Goal: Book appointment/travel/reservation

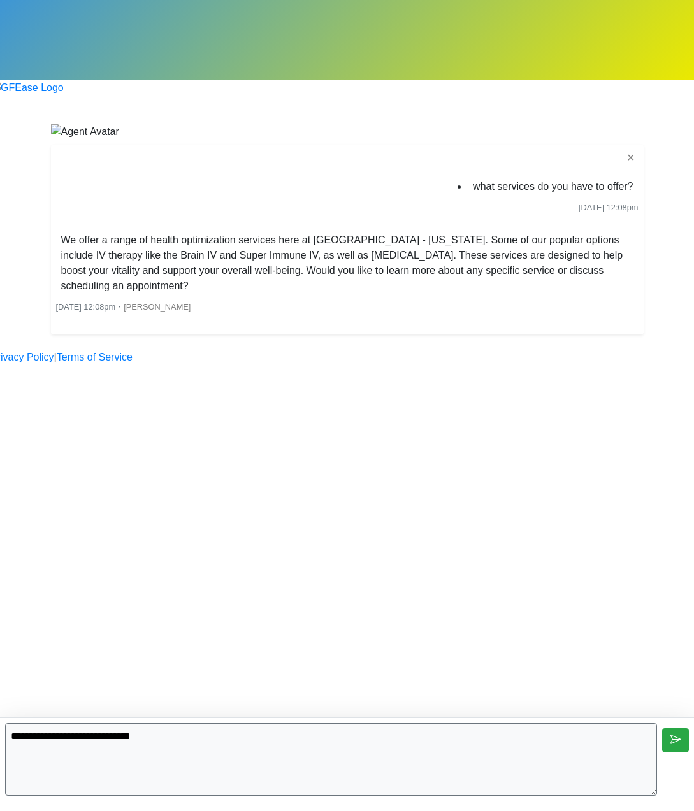
type textarea "**********"
click at [675, 737] on icon "submit" at bounding box center [676, 740] width 10 height 10
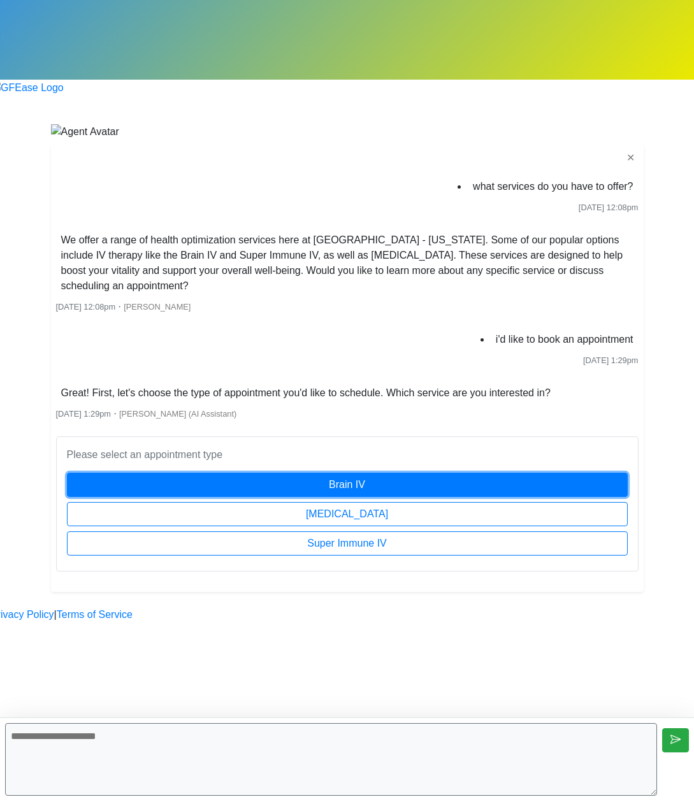
click at [280, 497] on button "Brain IV" at bounding box center [347, 485] width 561 height 24
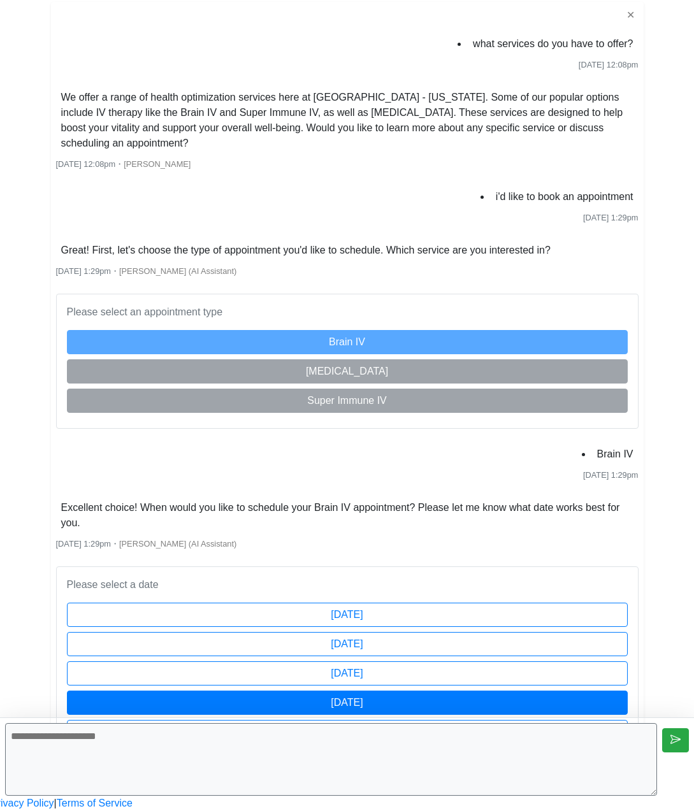
scroll to position [296, 0]
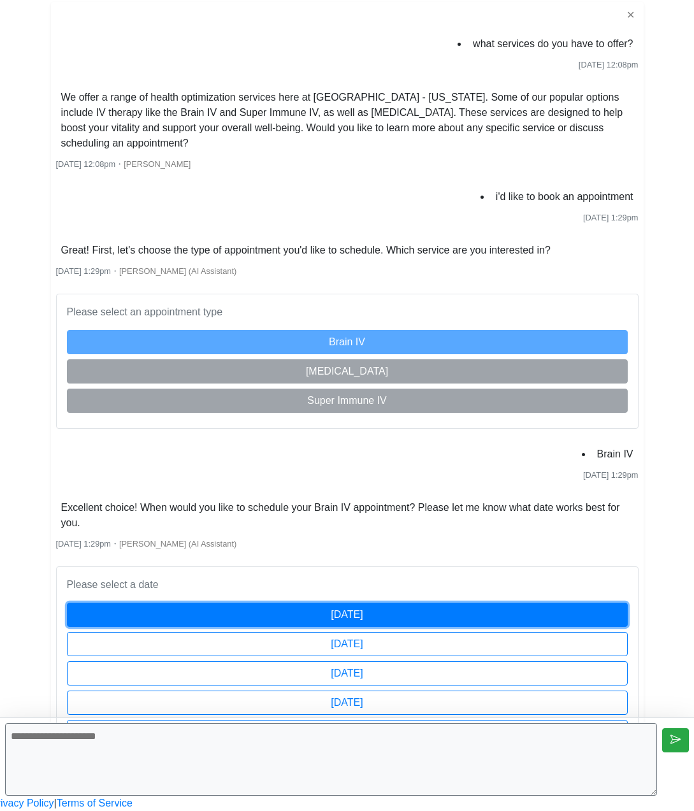
click at [324, 603] on button "[DATE]" at bounding box center [347, 615] width 561 height 24
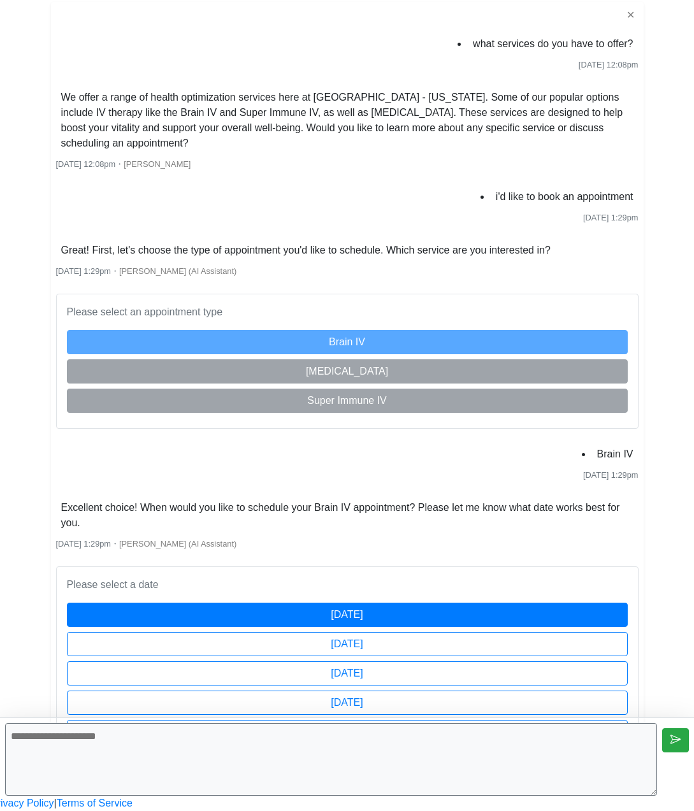
scroll to position [349, 0]
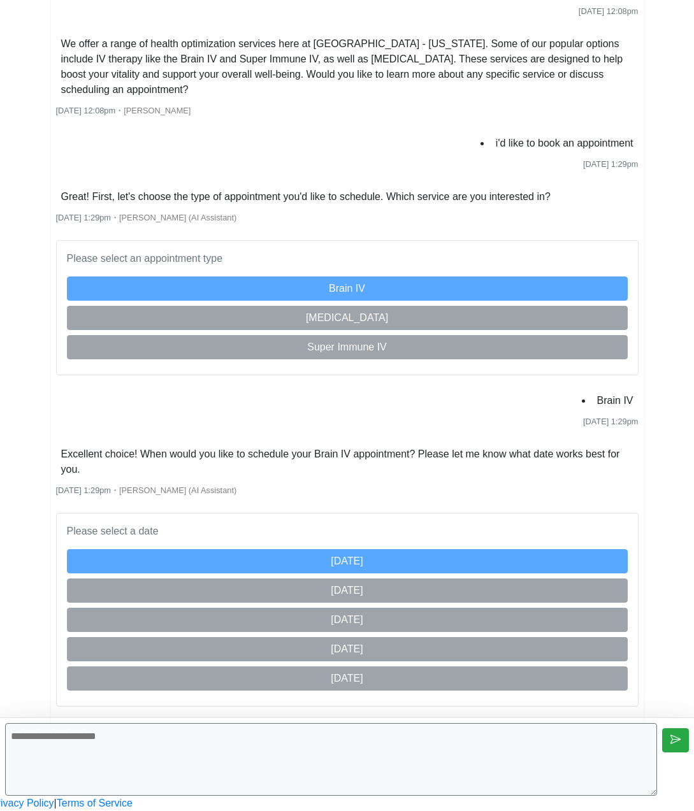
click at [407, 780] on textarea at bounding box center [331, 759] width 652 height 73
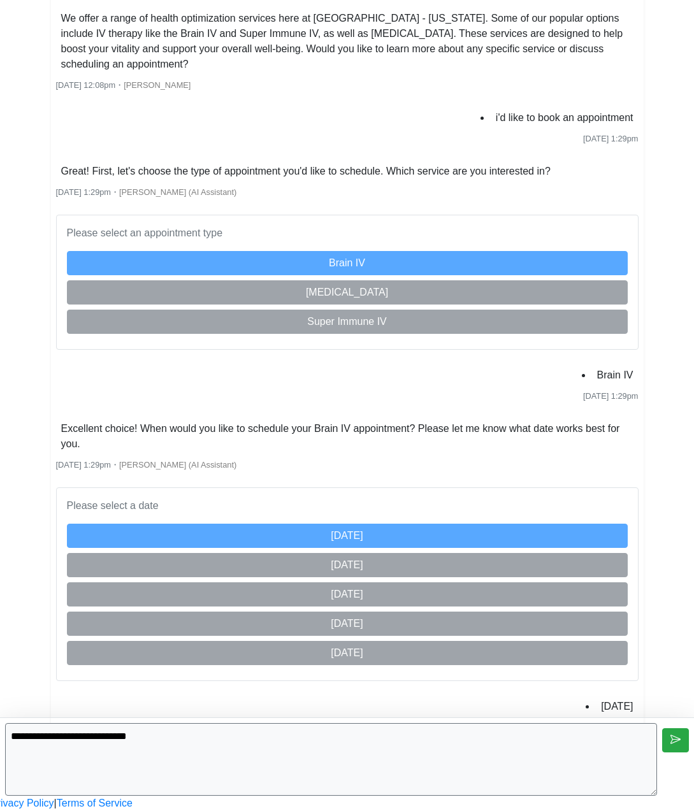
type textarea "**********"
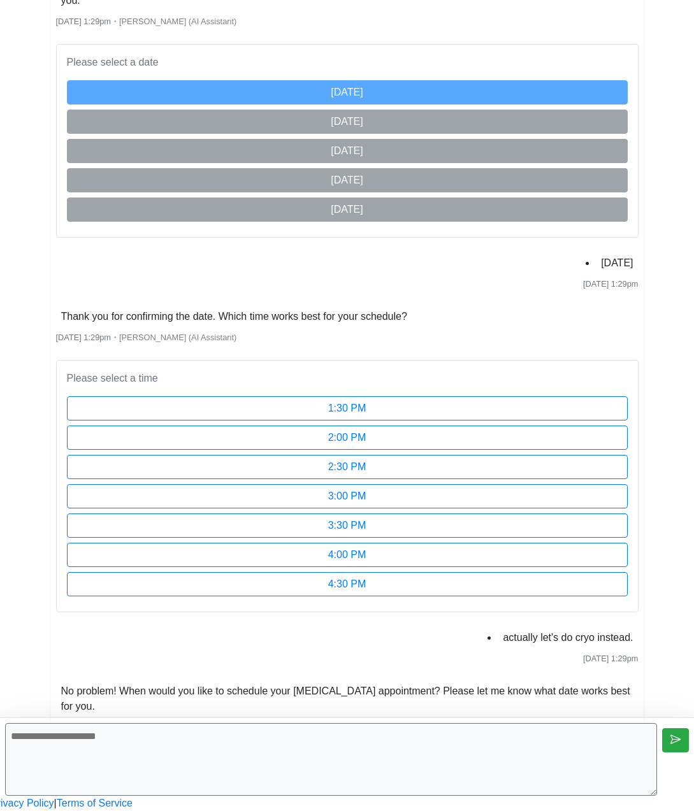
scroll to position [1017, 0]
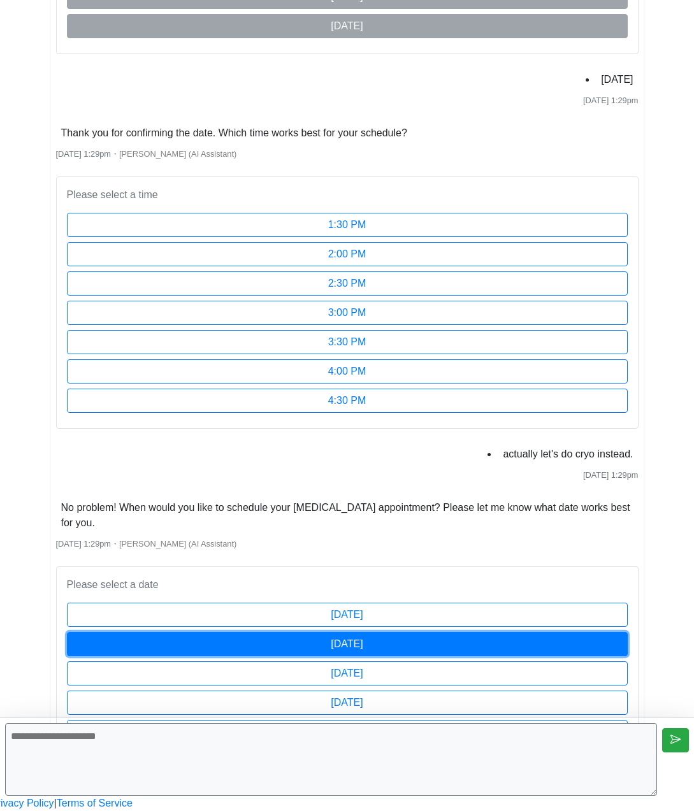
click at [373, 632] on button "[DATE]" at bounding box center [347, 644] width 561 height 24
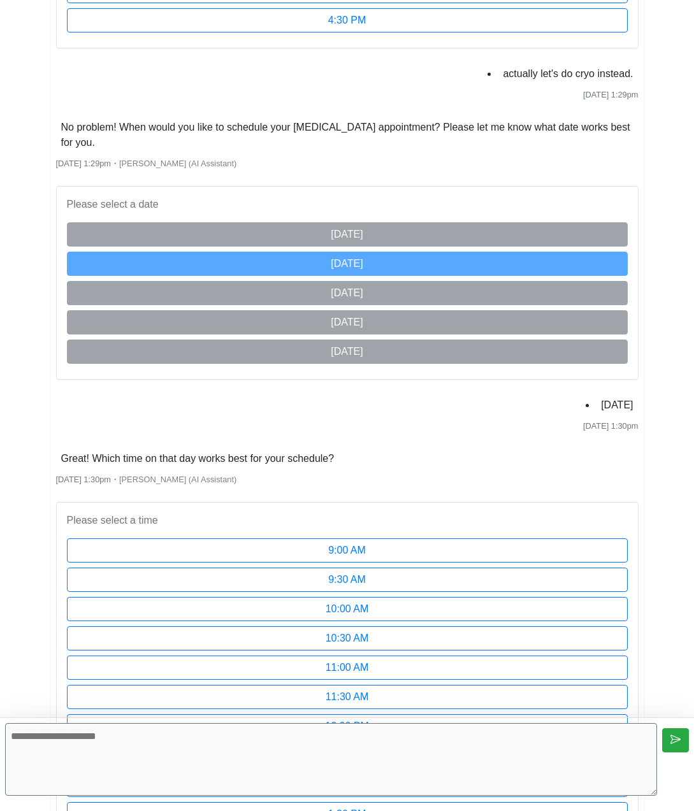
scroll to position [1627, 0]
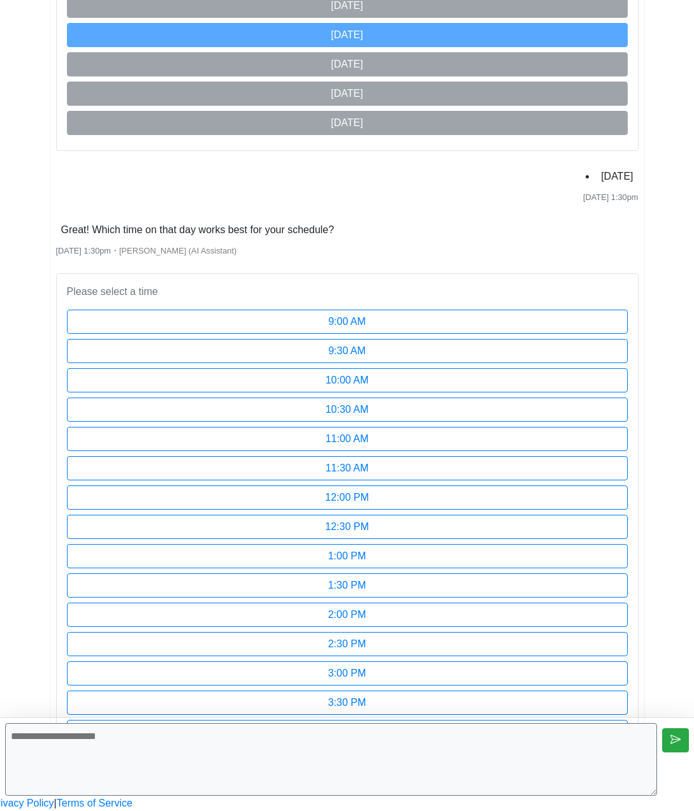
click at [478, 764] on textarea at bounding box center [331, 759] width 652 height 73
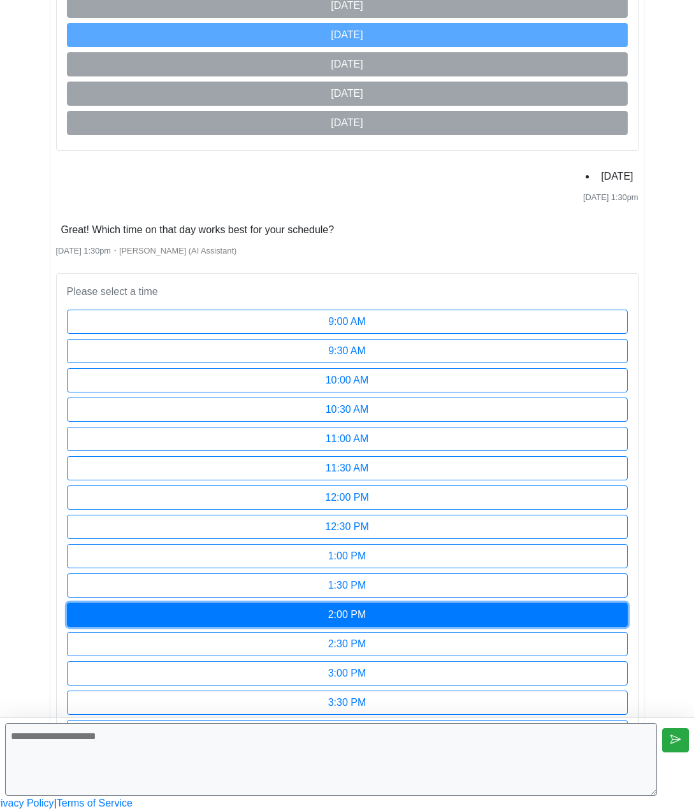
click at [333, 603] on button "2:00 PM" at bounding box center [347, 615] width 561 height 24
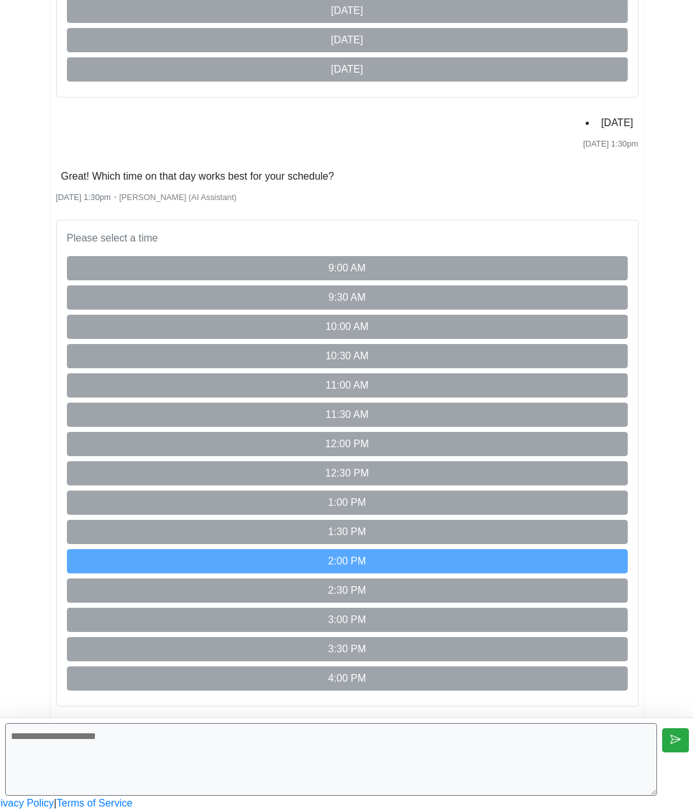
scroll to position [1680, 0]
click at [34, 743] on textarea at bounding box center [331, 759] width 652 height 73
type textarea "**********"
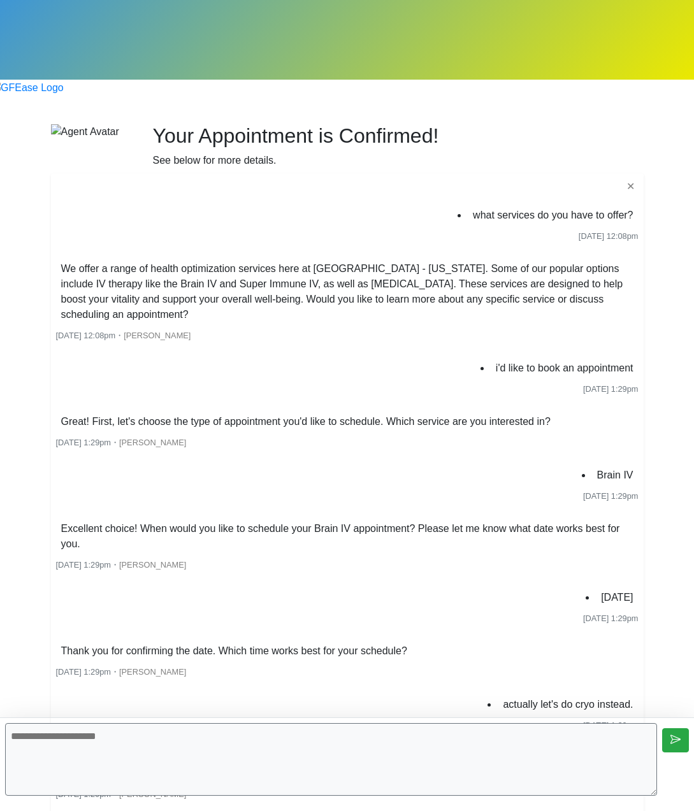
scroll to position [461, 0]
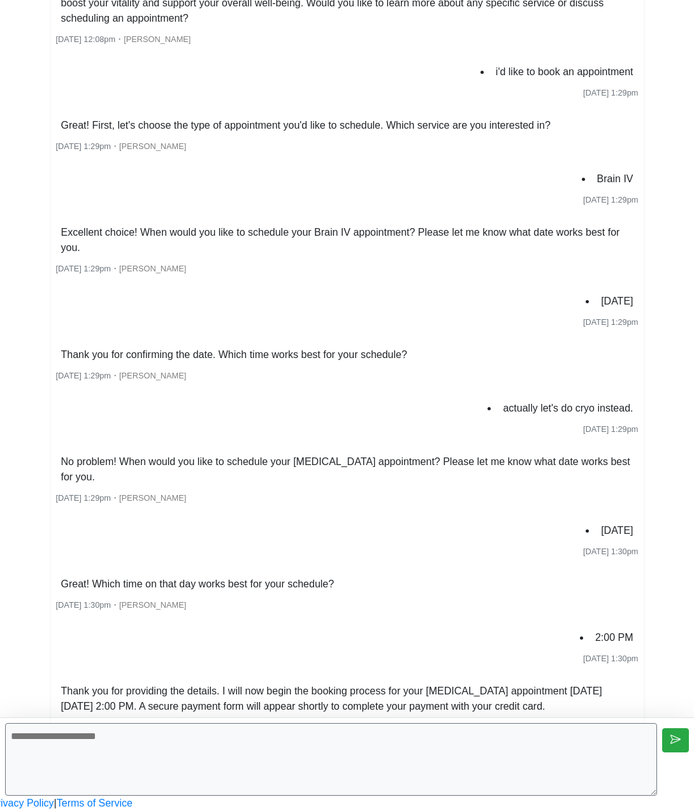
click at [374, 753] on textarea at bounding box center [331, 759] width 652 height 73
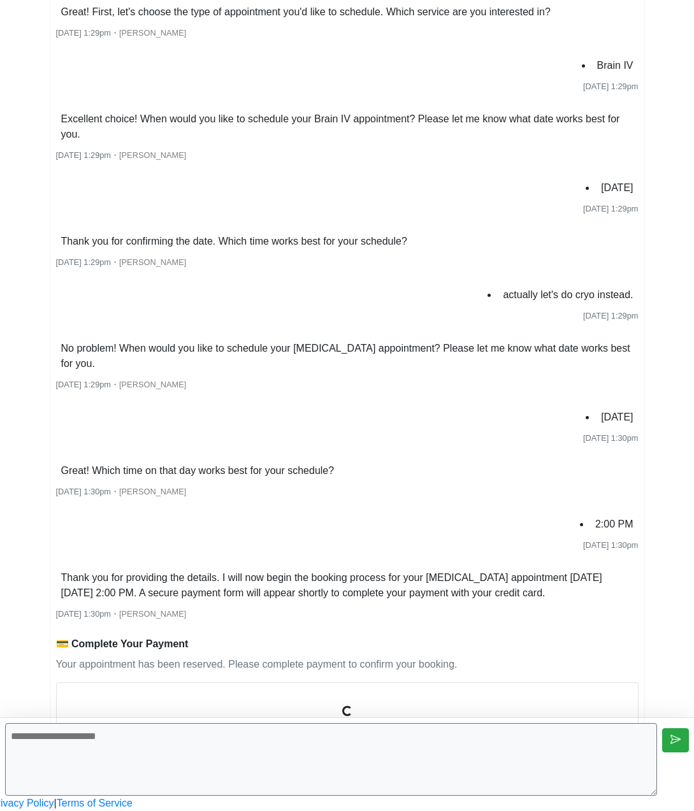
scroll to position [590, 0]
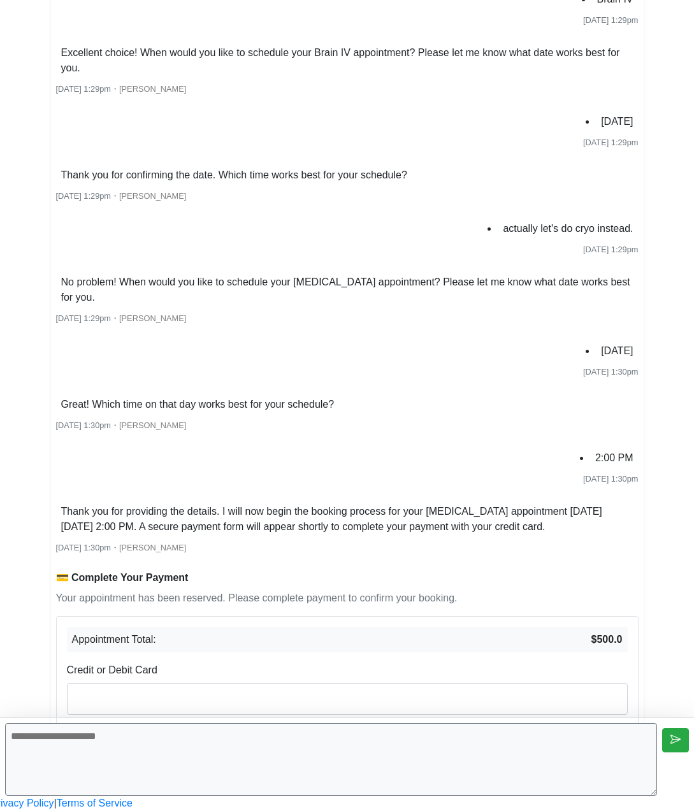
click at [426, 775] on textarea at bounding box center [331, 759] width 652 height 73
type textarea "**********"
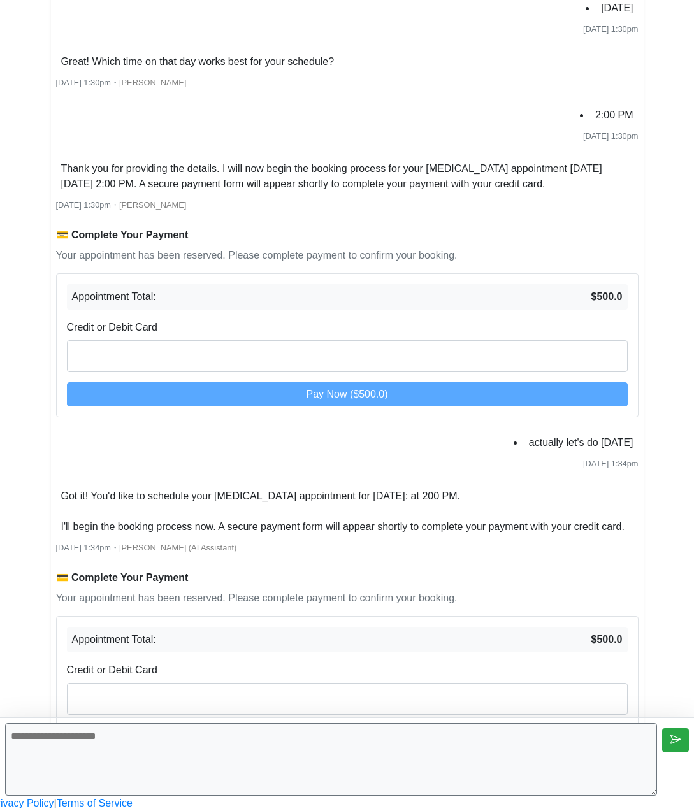
scroll to position [1045, 0]
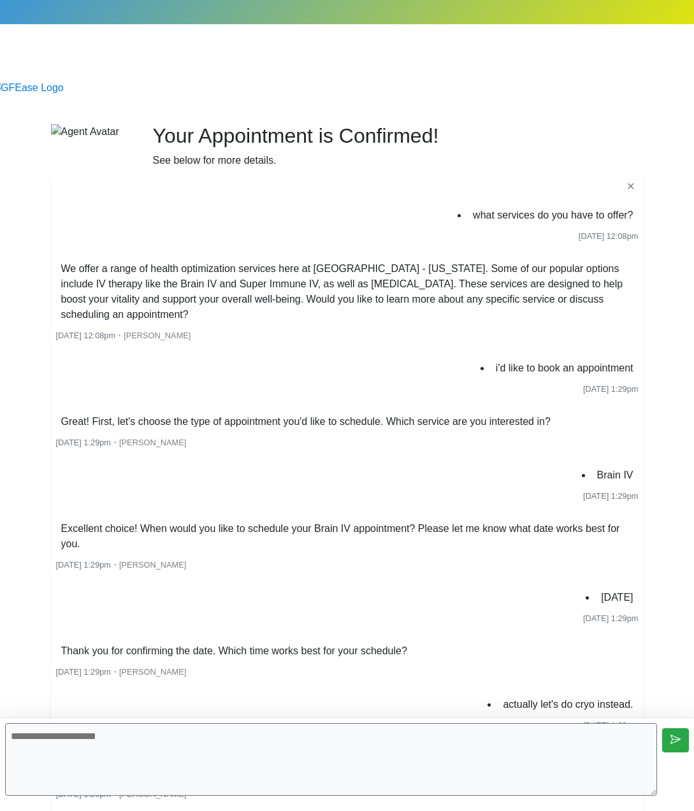
scroll to position [436, 0]
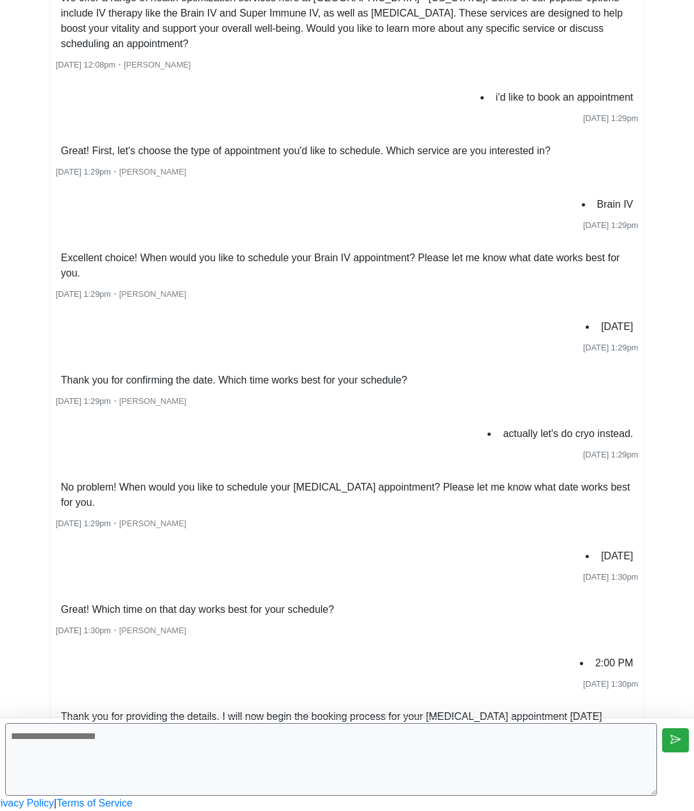
click at [437, 754] on textarea at bounding box center [331, 759] width 652 height 73
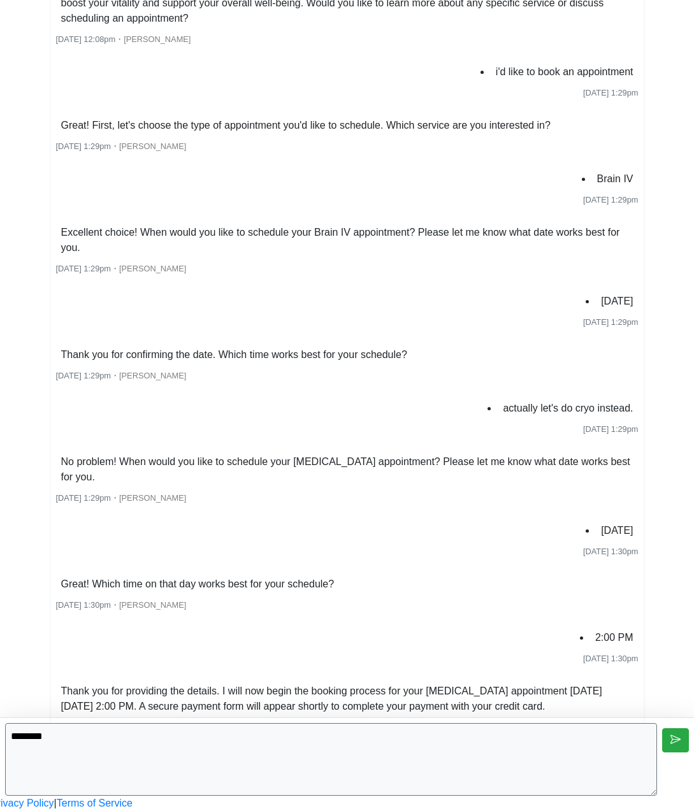
scroll to position [590, 0]
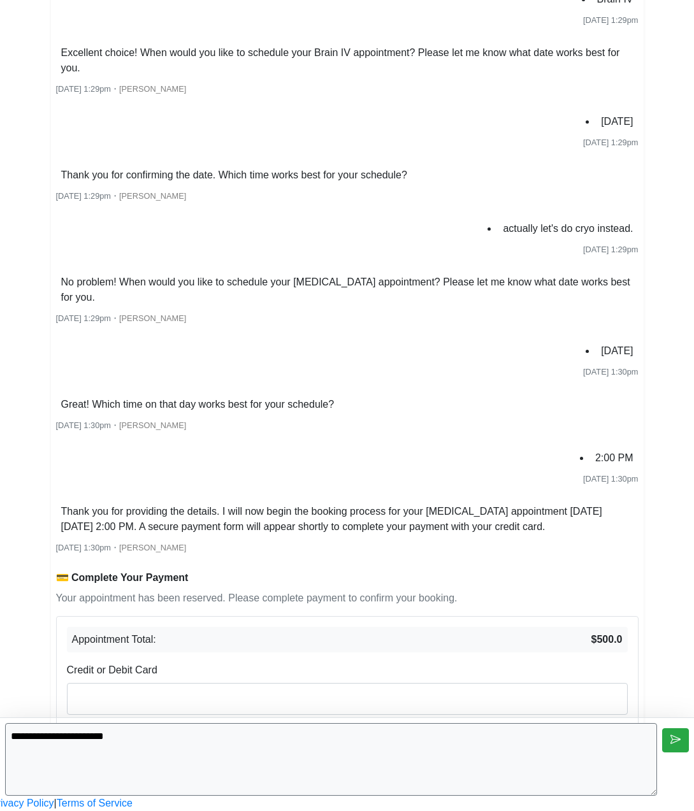
type textarea "**********"
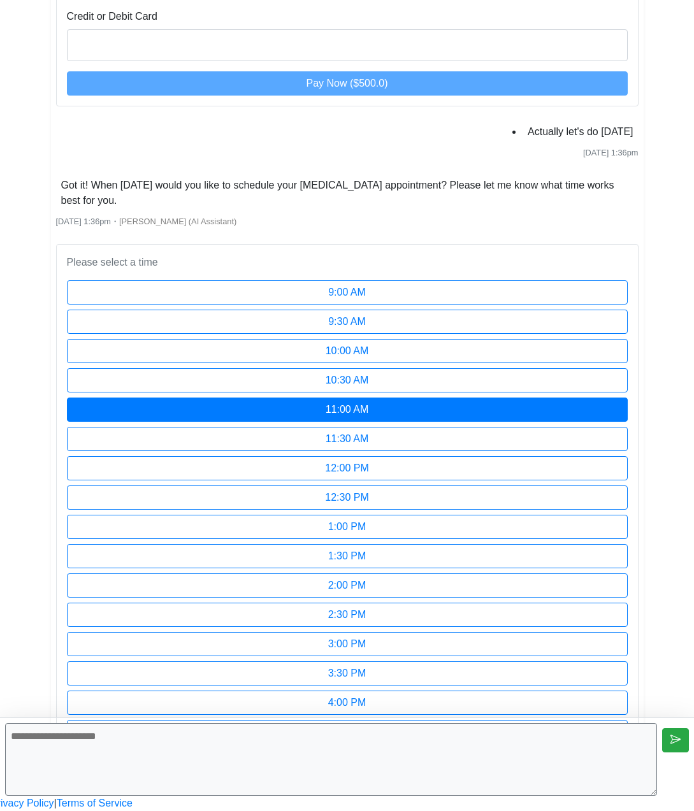
scroll to position [1214, 0]
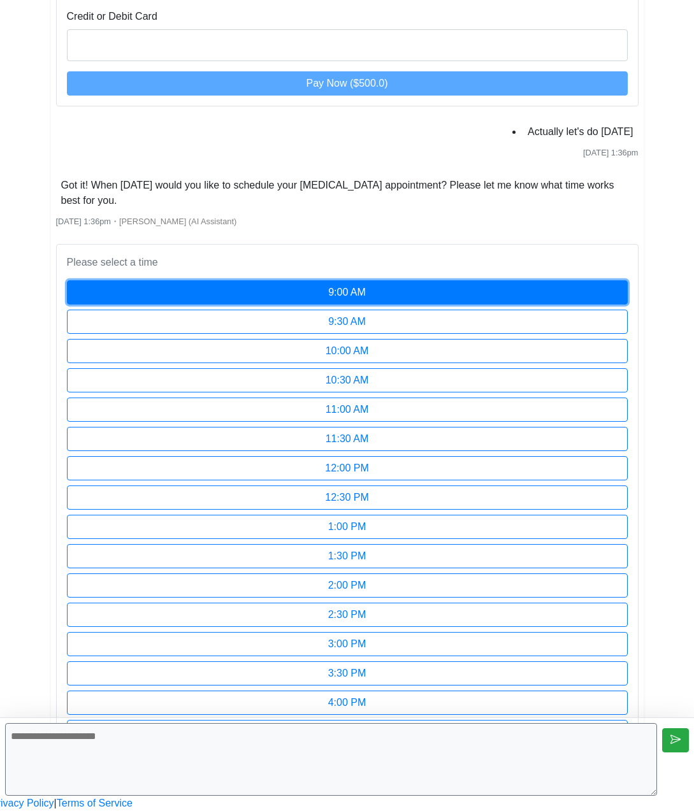
click at [455, 280] on button "9:00 AM" at bounding box center [347, 292] width 561 height 24
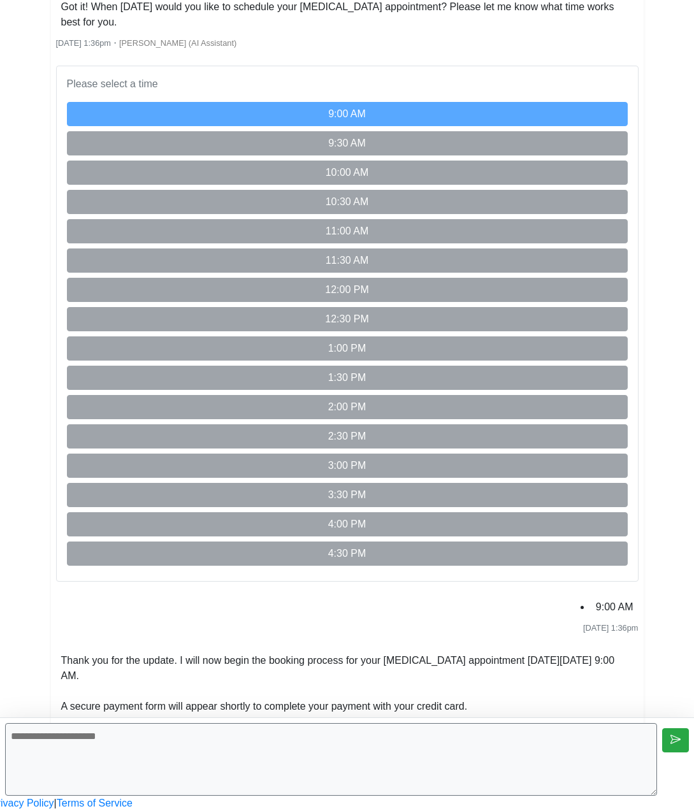
scroll to position [1730, 0]
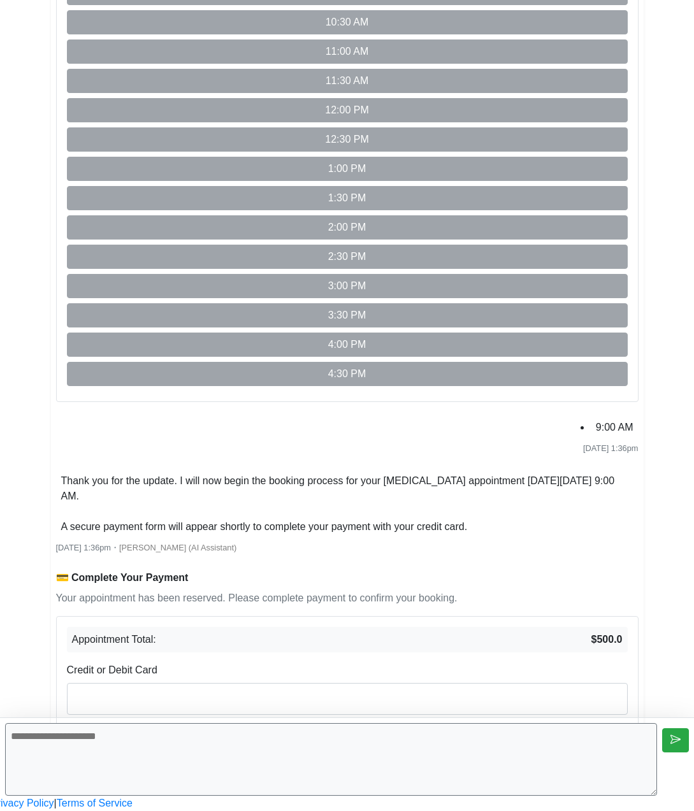
click at [478, 742] on textarea at bounding box center [331, 759] width 652 height 73
type textarea "*"
type textarea "**********"
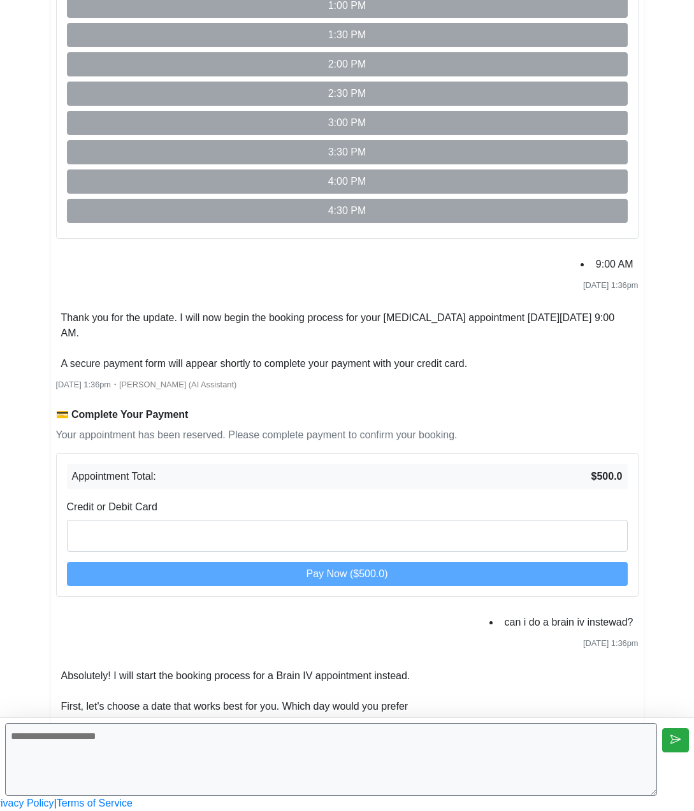
scroll to position [2107, 0]
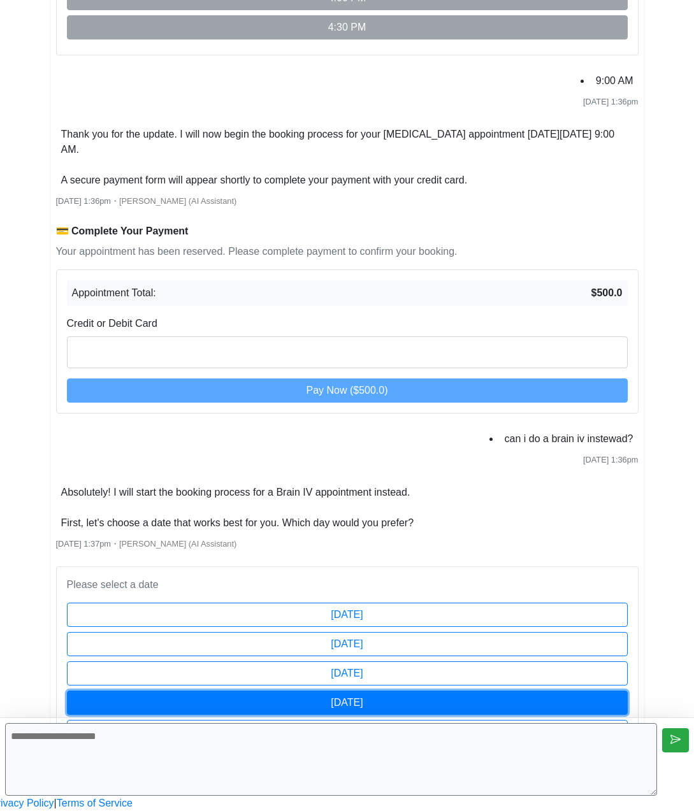
click at [391, 691] on button "[DATE]" at bounding box center [347, 703] width 561 height 24
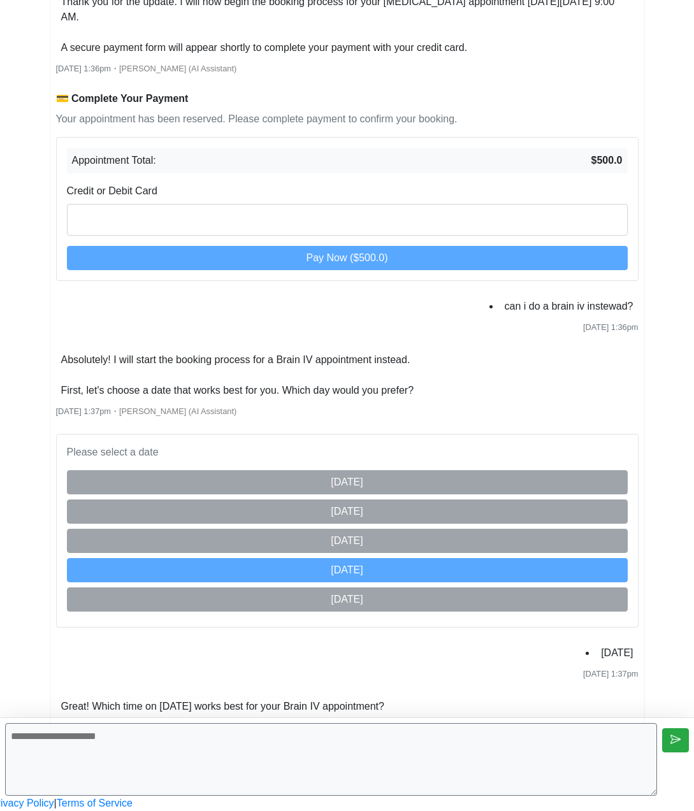
scroll to position [2761, 0]
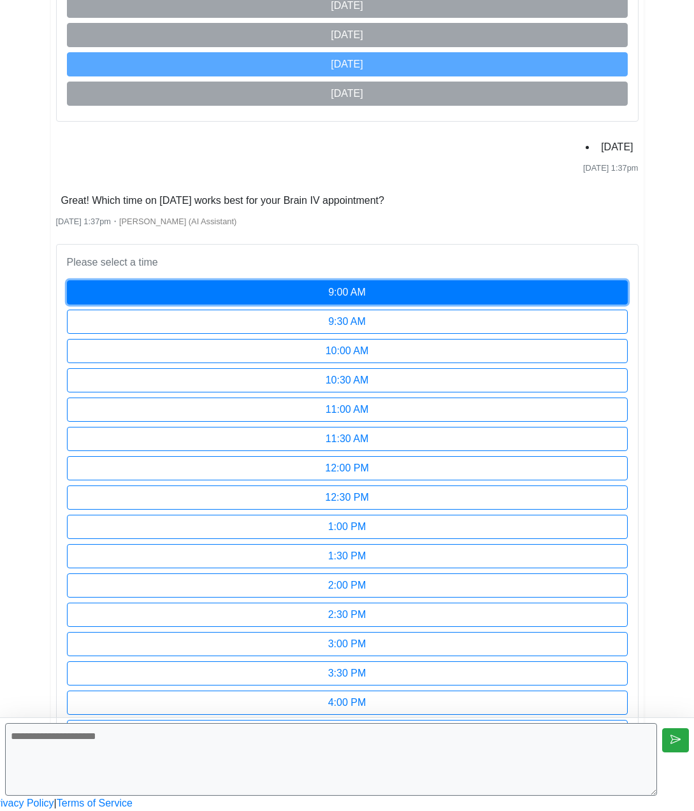
click at [358, 280] on button "9:00 AM" at bounding box center [347, 292] width 561 height 24
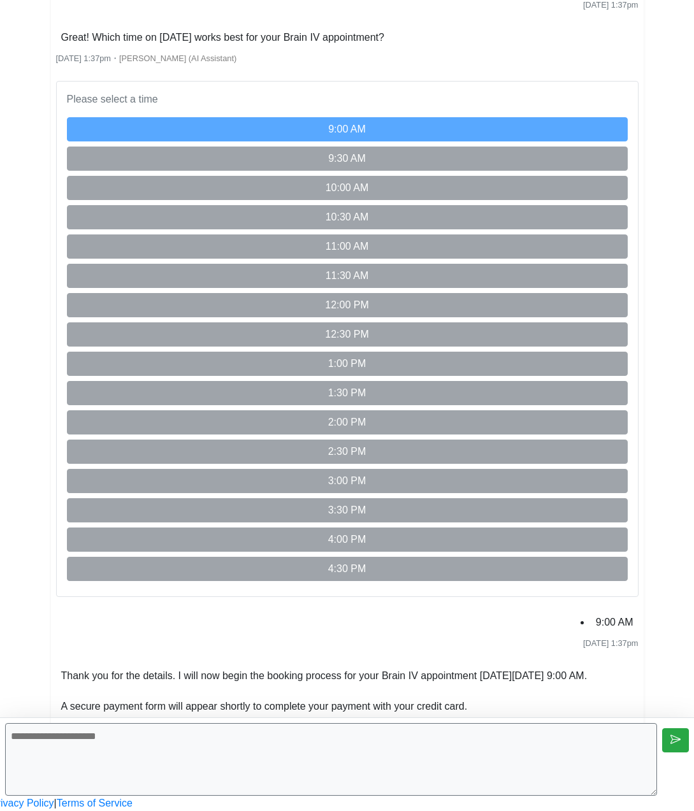
scroll to position [3150, 0]
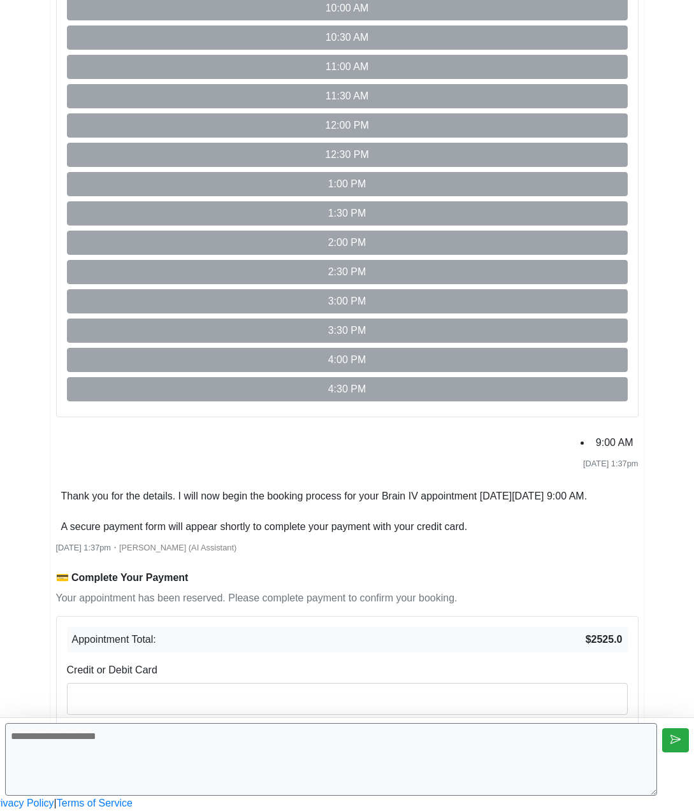
click at [371, 683] on div at bounding box center [347, 699] width 561 height 32
click at [350, 683] on div at bounding box center [347, 699] width 561 height 32
click at [319, 683] on div at bounding box center [347, 699] width 561 height 32
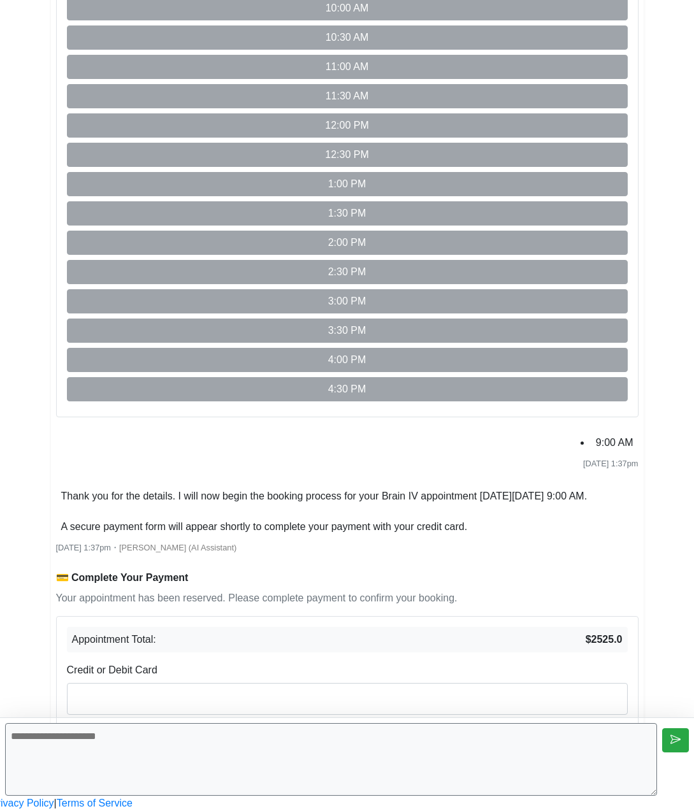
click at [319, 683] on div at bounding box center [347, 699] width 561 height 32
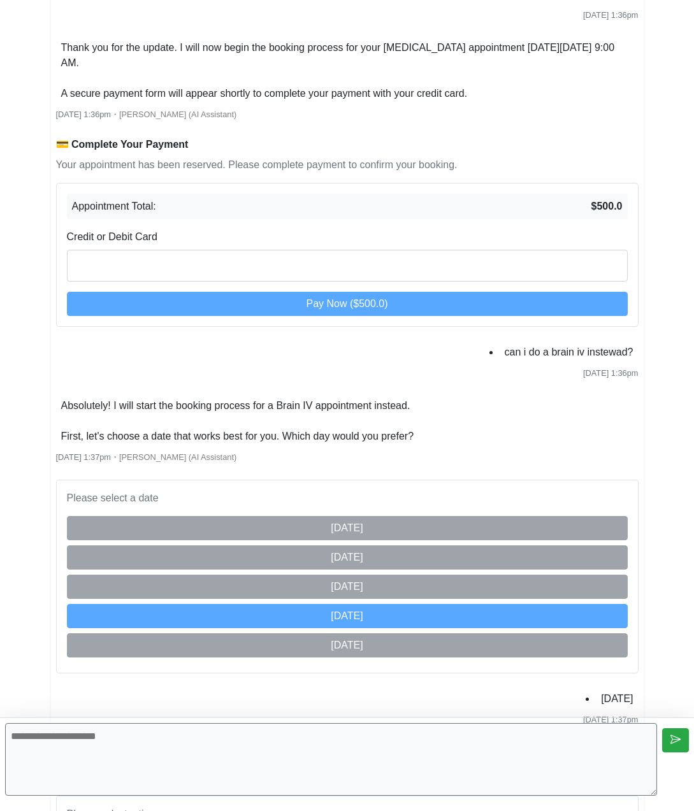
scroll to position [1719, 0]
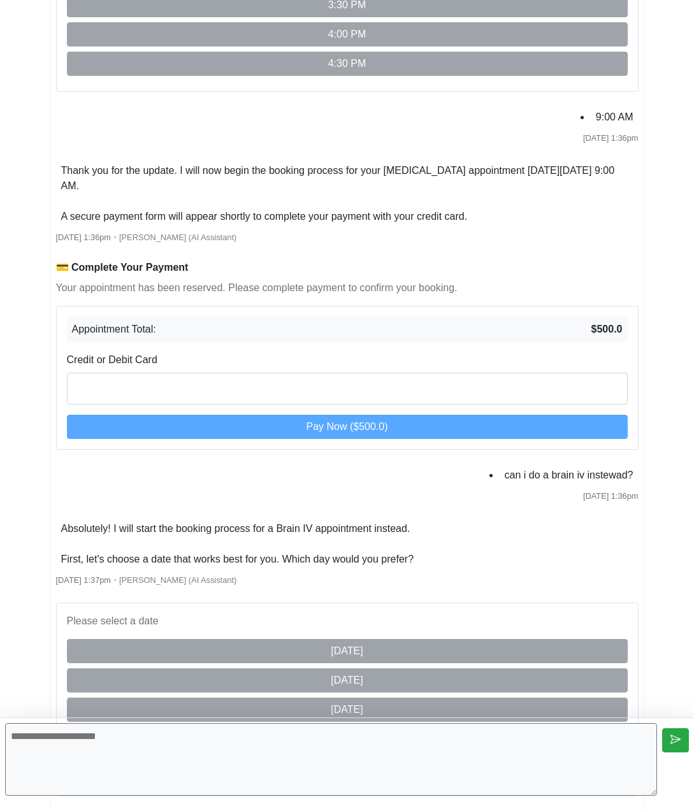
click at [314, 405] on div at bounding box center [347, 389] width 561 height 32
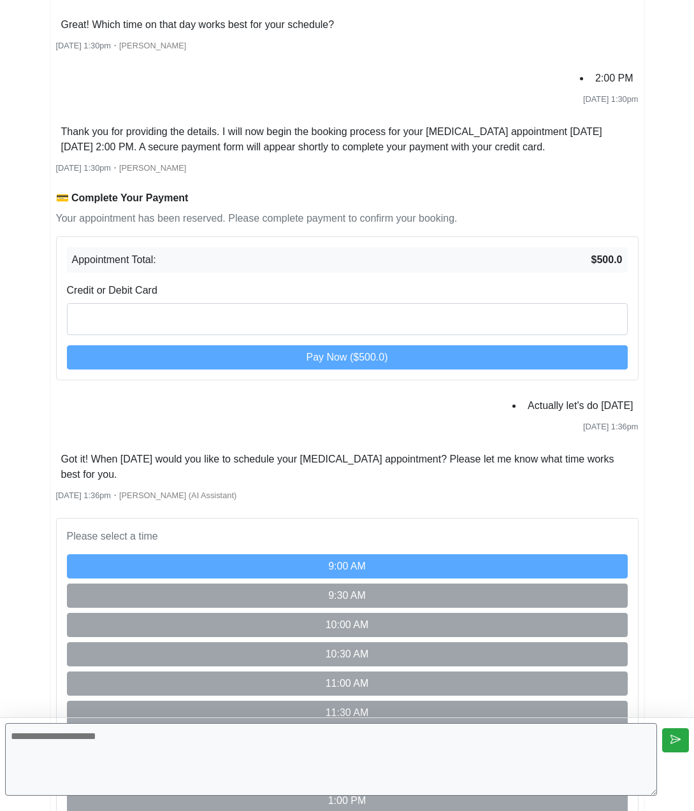
scroll to position [757, 0]
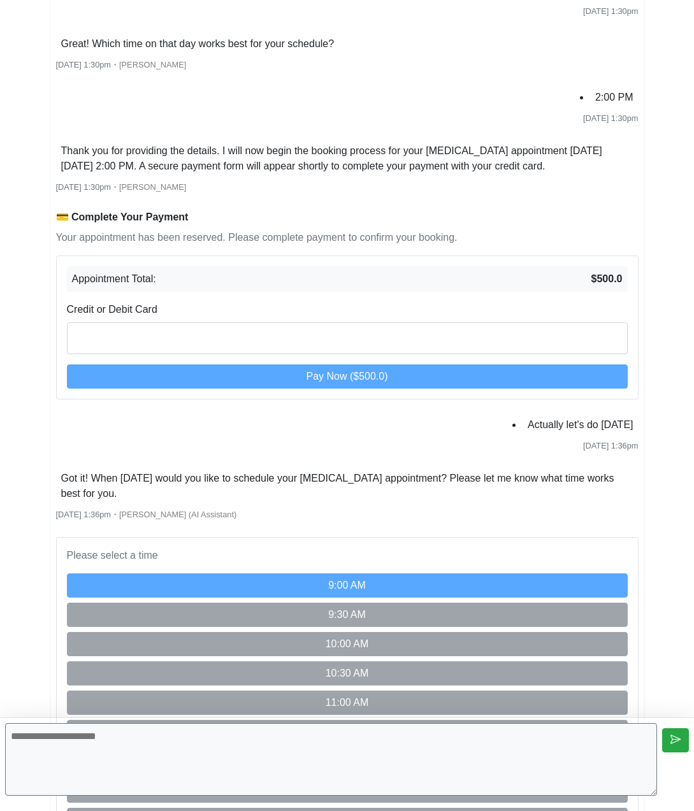
click at [272, 354] on div at bounding box center [347, 339] width 561 height 32
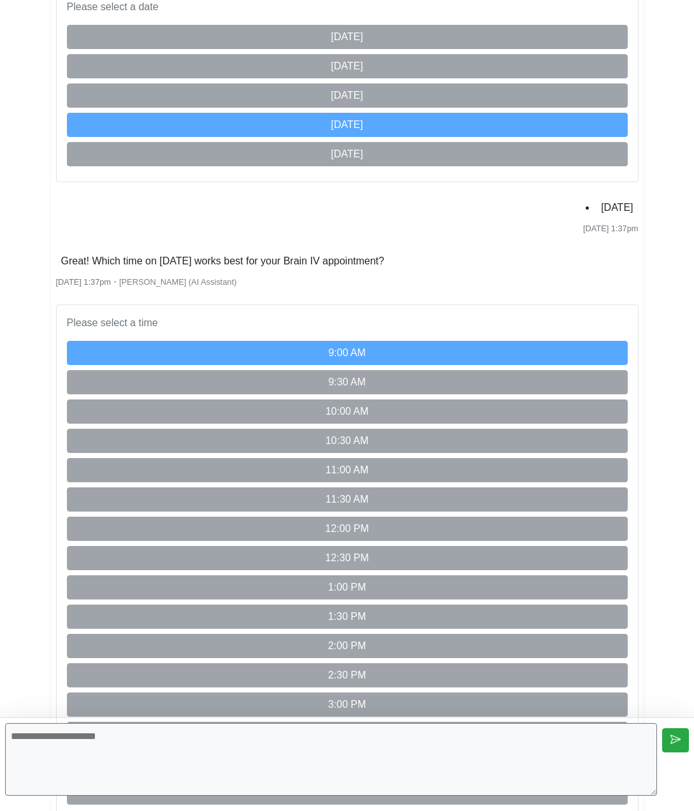
scroll to position [3150, 0]
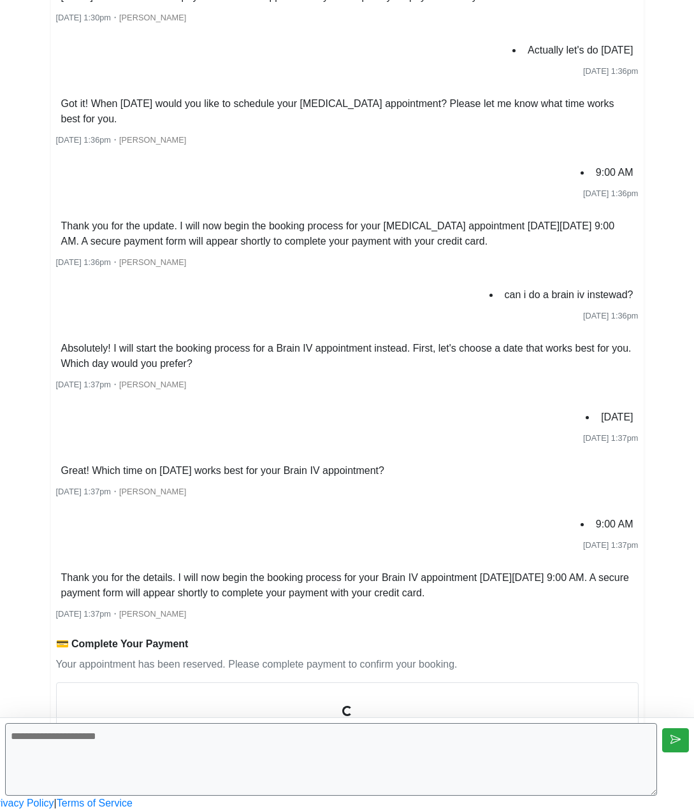
scroll to position [1294, 0]
